Goal: Task Accomplishment & Management: Use online tool/utility

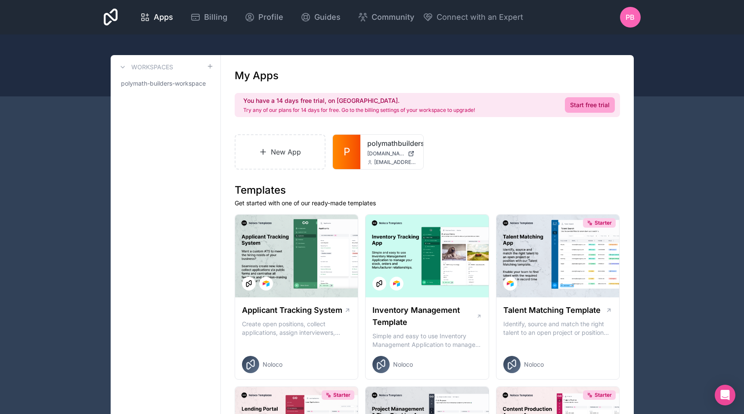
click at [113, 20] on icon at bounding box center [111, 17] width 14 height 17
click at [121, 68] on icon at bounding box center [122, 67] width 7 height 7
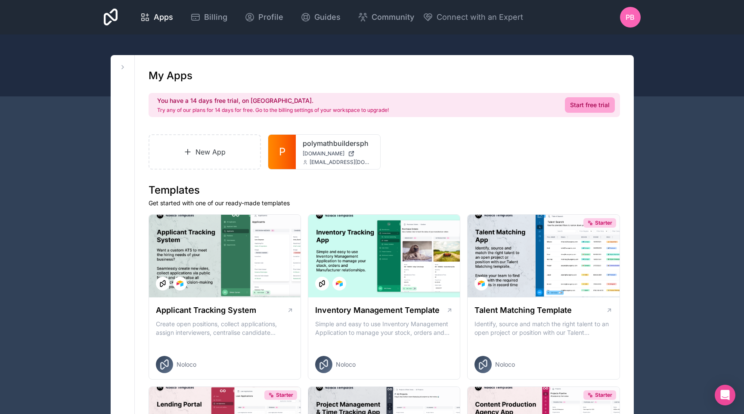
click at [115, 21] on icon at bounding box center [111, 17] width 14 height 17
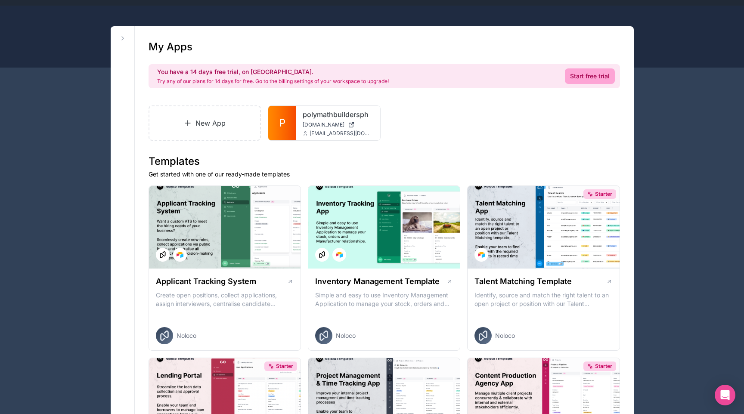
scroll to position [28, 0]
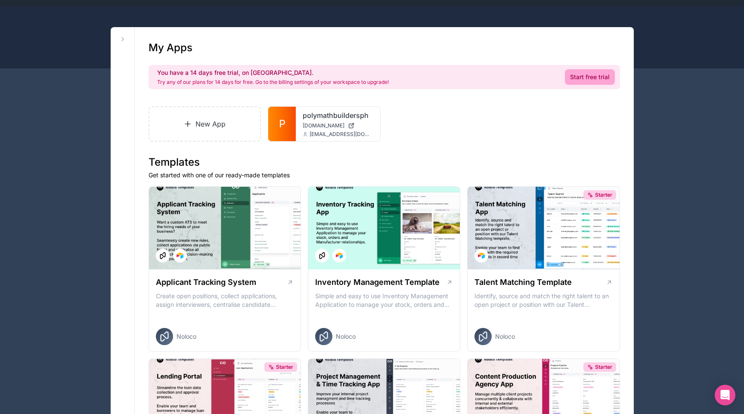
click at [224, 126] on link "New App" at bounding box center [205, 123] width 113 height 35
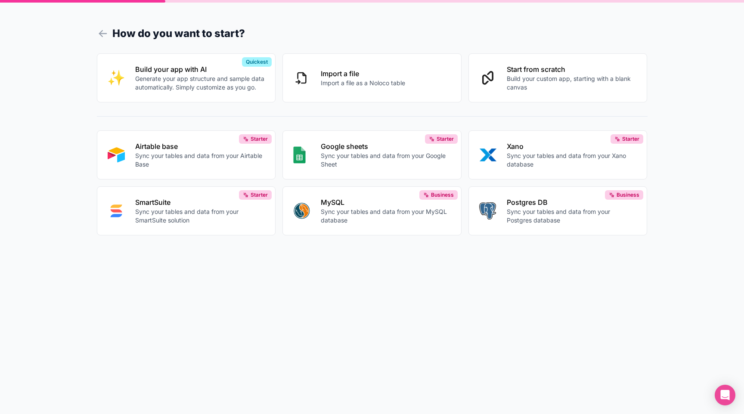
click at [599, 84] on p "Build your custom app, starting with a blank canvas" at bounding box center [572, 83] width 130 height 17
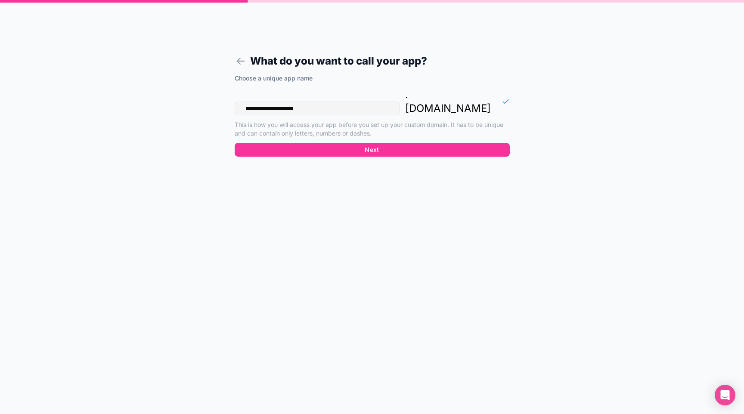
click at [345, 143] on button "Next" at bounding box center [372, 150] width 275 height 14
